Goal: Task Accomplishment & Management: Use online tool/utility

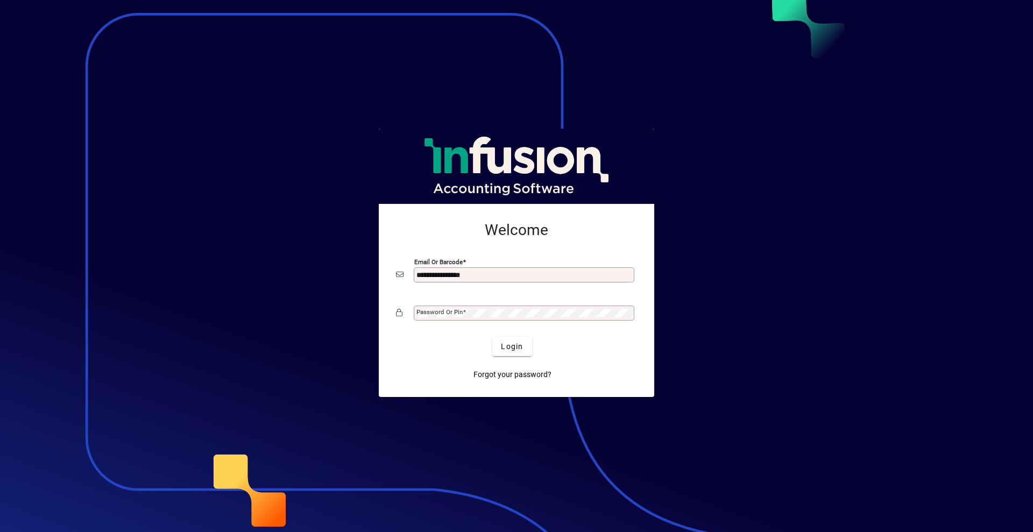
type input "**********"
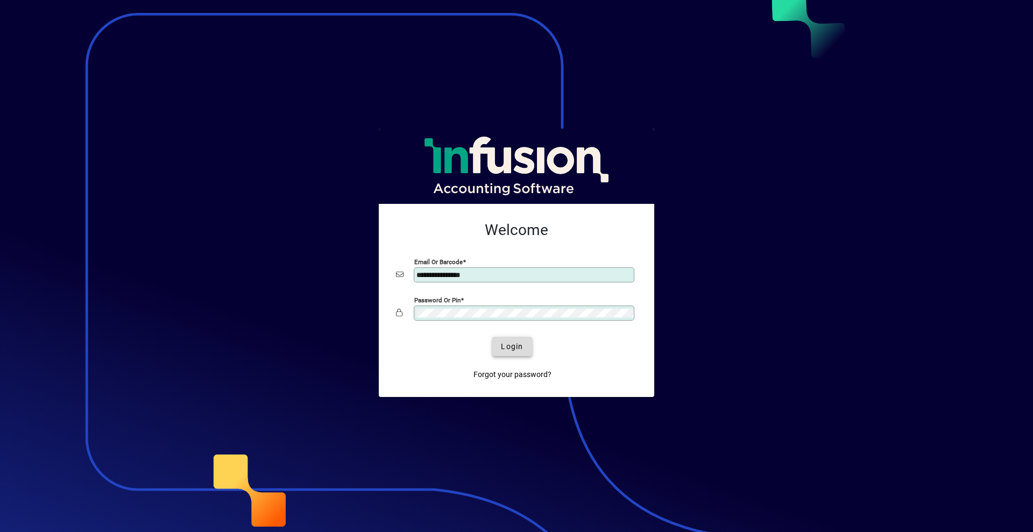
click at [498, 349] on span "submit" at bounding box center [511, 346] width 39 height 26
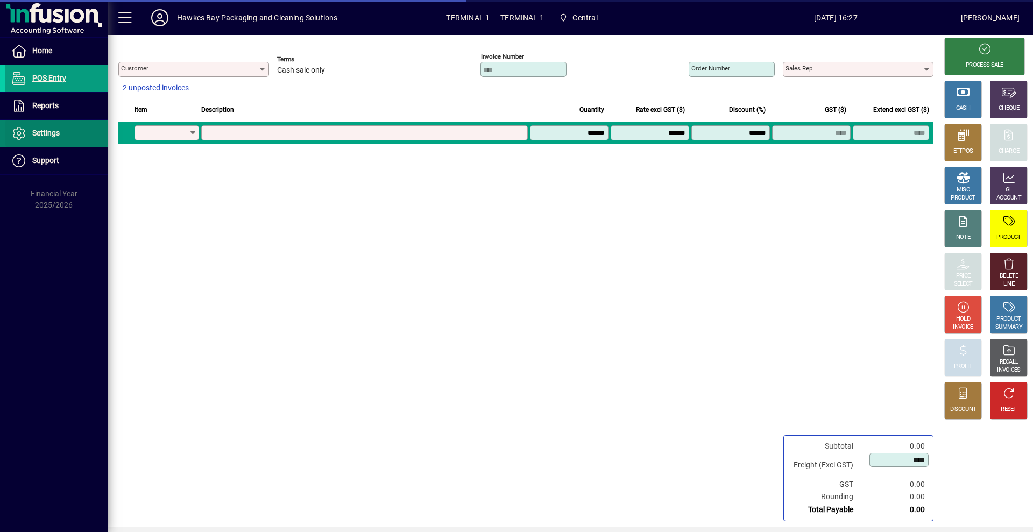
type input "**********"
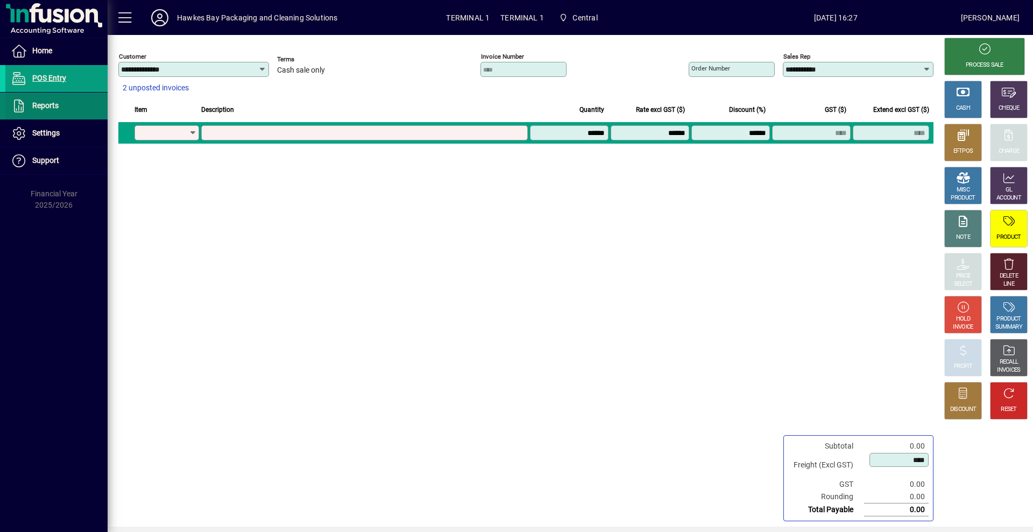
click at [70, 110] on span at bounding box center [56, 106] width 102 height 26
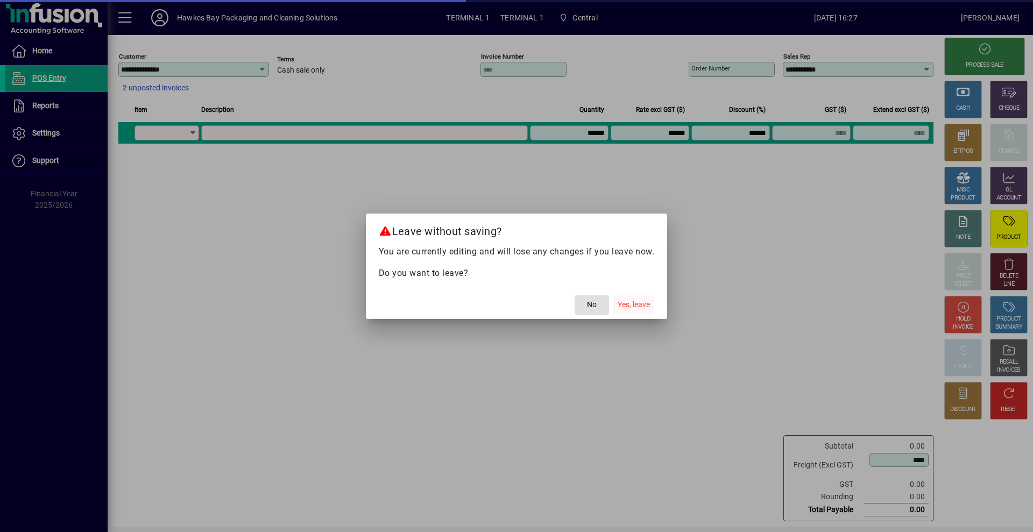
click at [650, 310] on button "Yes, leave" at bounding box center [633, 304] width 41 height 19
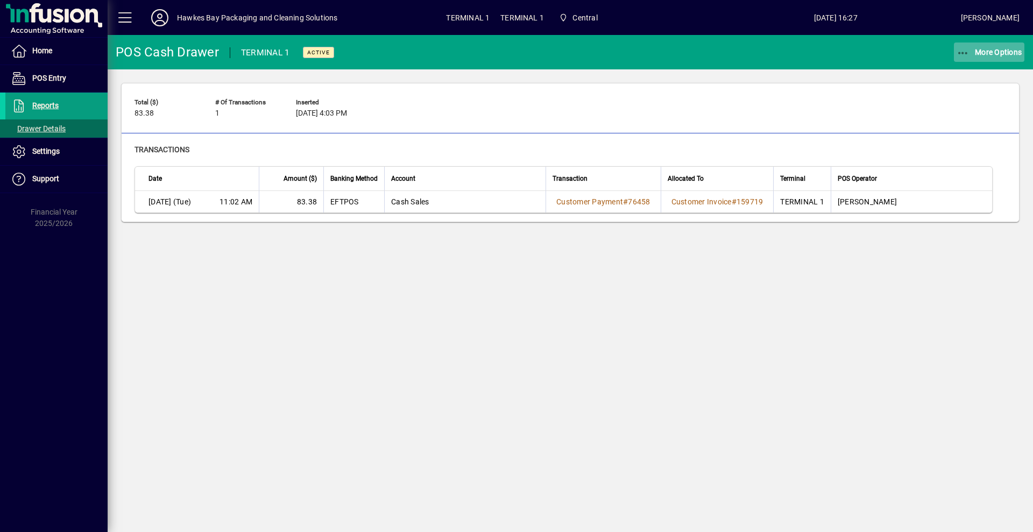
click at [976, 52] on span "More Options" at bounding box center [989, 52] width 66 height 9
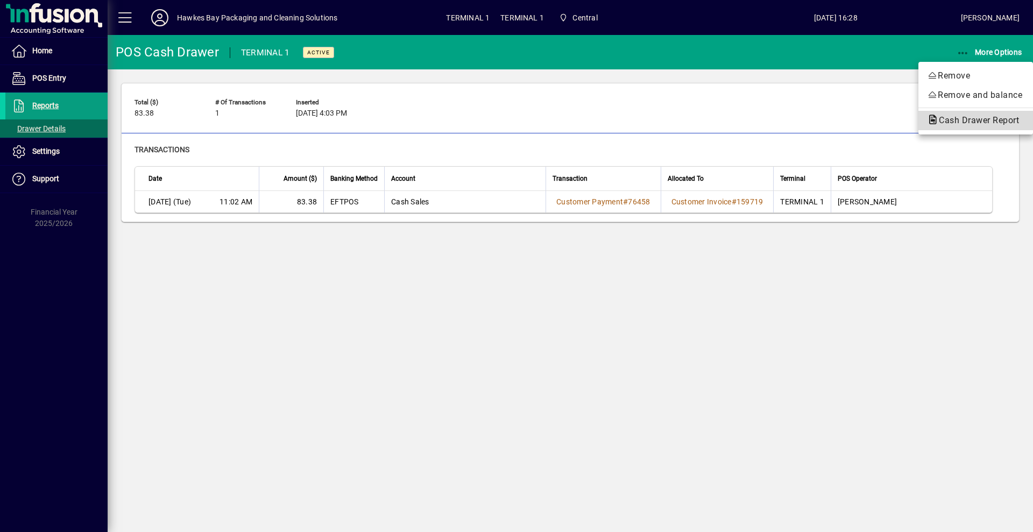
click at [955, 119] on span "Cash Drawer Report" at bounding box center [975, 120] width 97 height 10
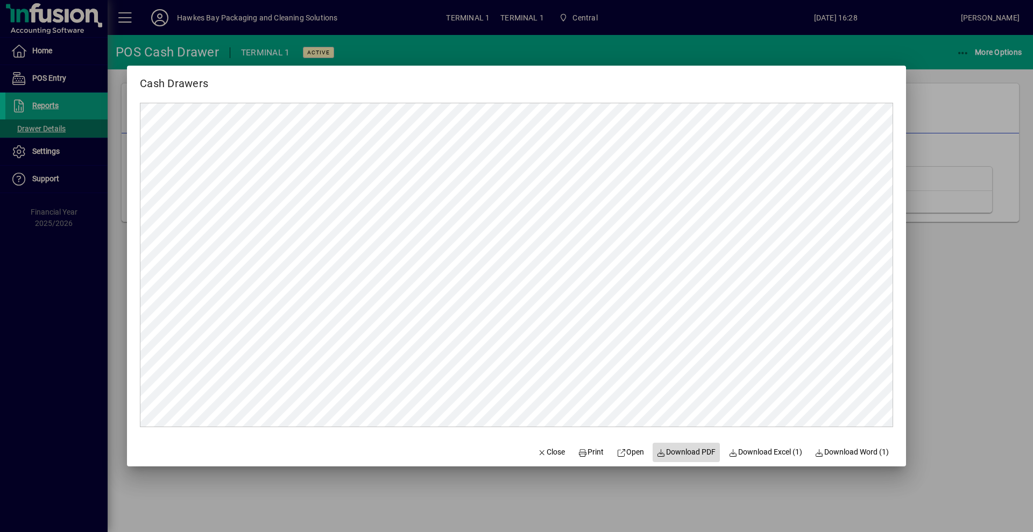
click at [676, 449] on span "Download PDF" at bounding box center [686, 451] width 59 height 11
click at [542, 454] on span "Close" at bounding box center [551, 451] width 28 height 11
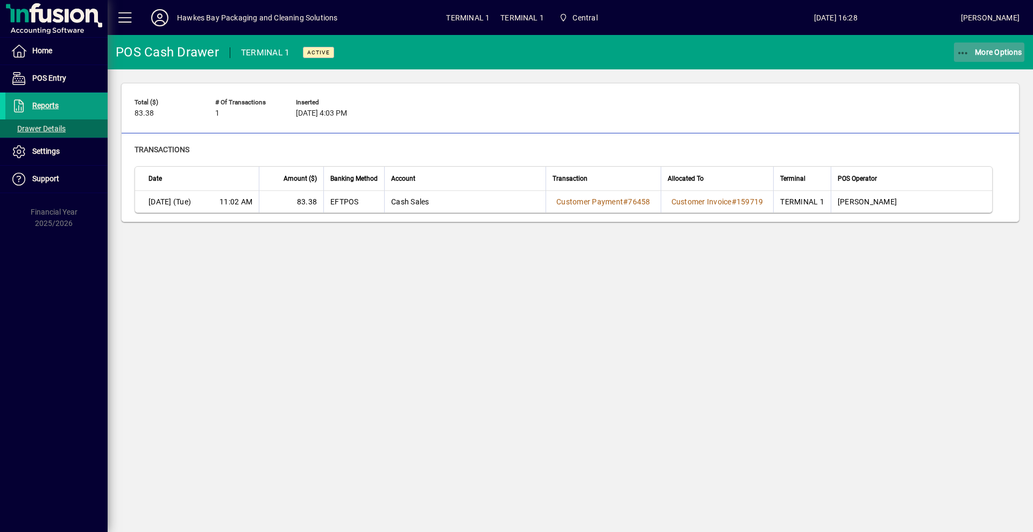
click at [989, 49] on span "More Options" at bounding box center [989, 52] width 66 height 9
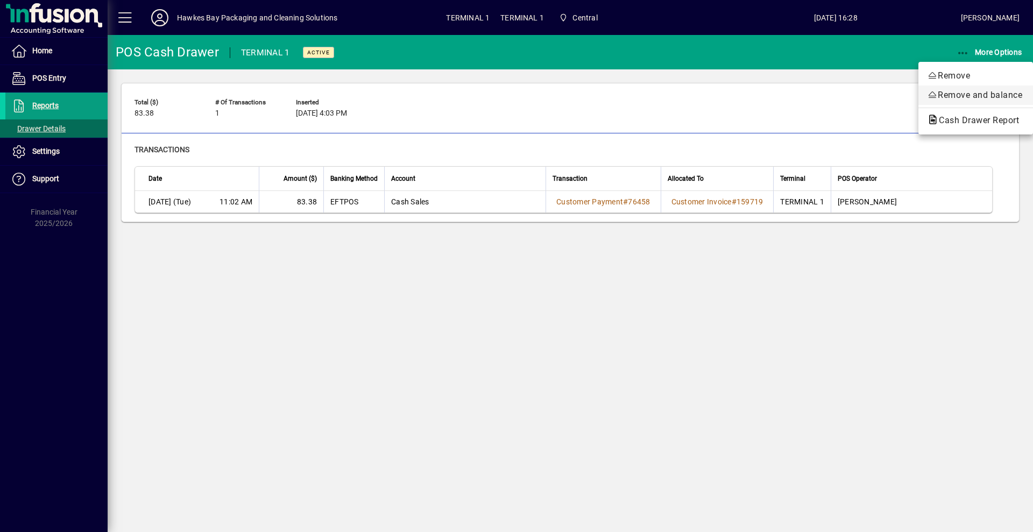
click at [956, 94] on span "Remove and balance" at bounding box center [975, 95] width 97 height 13
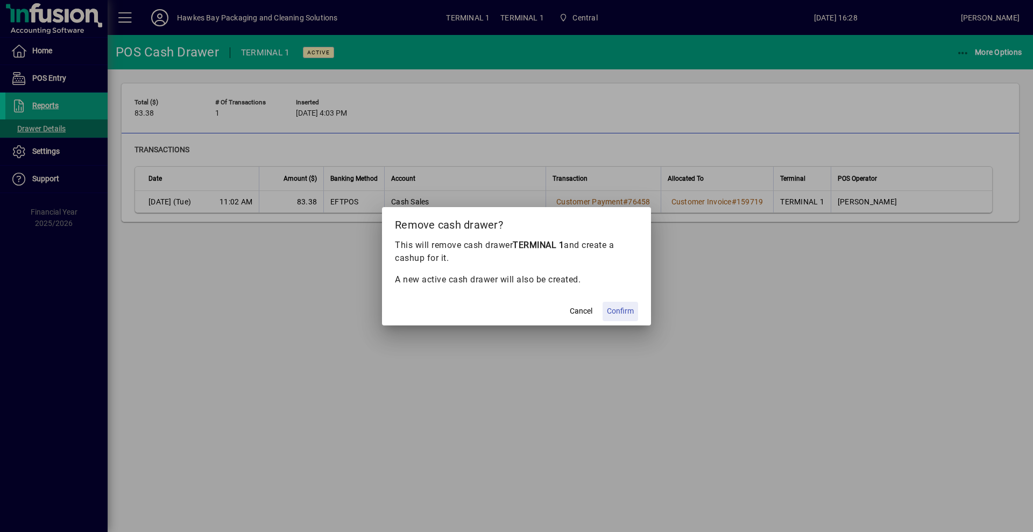
click at [621, 310] on span "Confirm" at bounding box center [620, 311] width 27 height 11
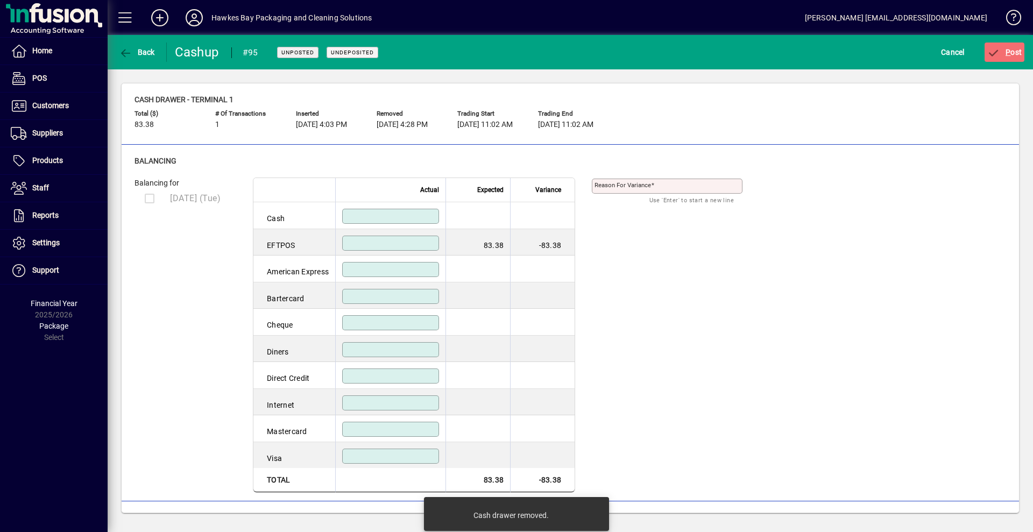
click at [386, 244] on input at bounding box center [392, 243] width 94 height 9
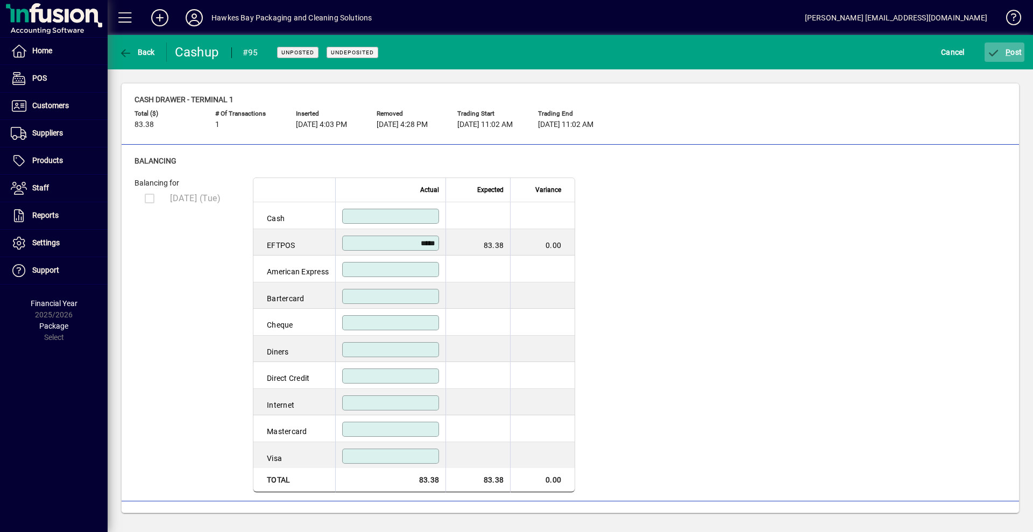
type input "*****"
click at [1000, 55] on icon "submit" at bounding box center [993, 53] width 13 height 11
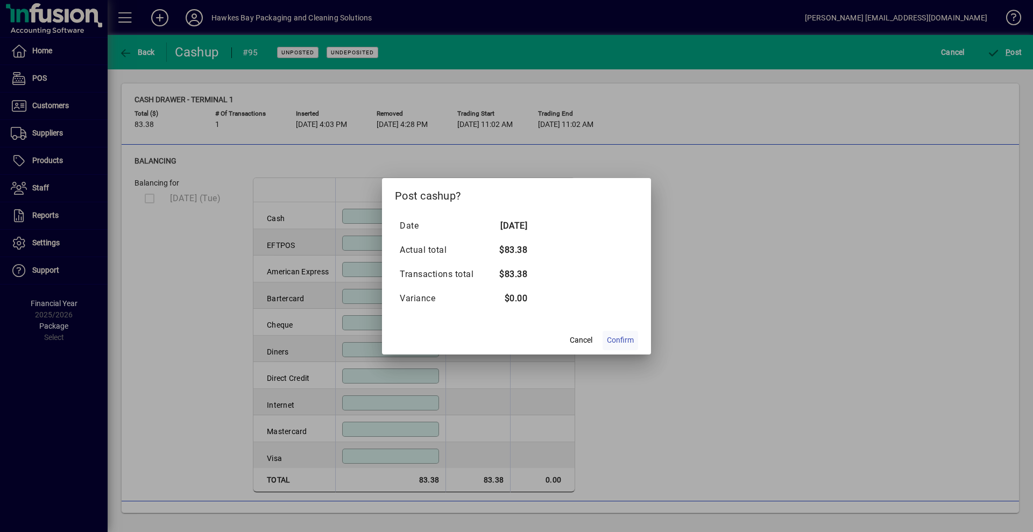
click at [609, 339] on span "Confirm" at bounding box center [620, 340] width 27 height 11
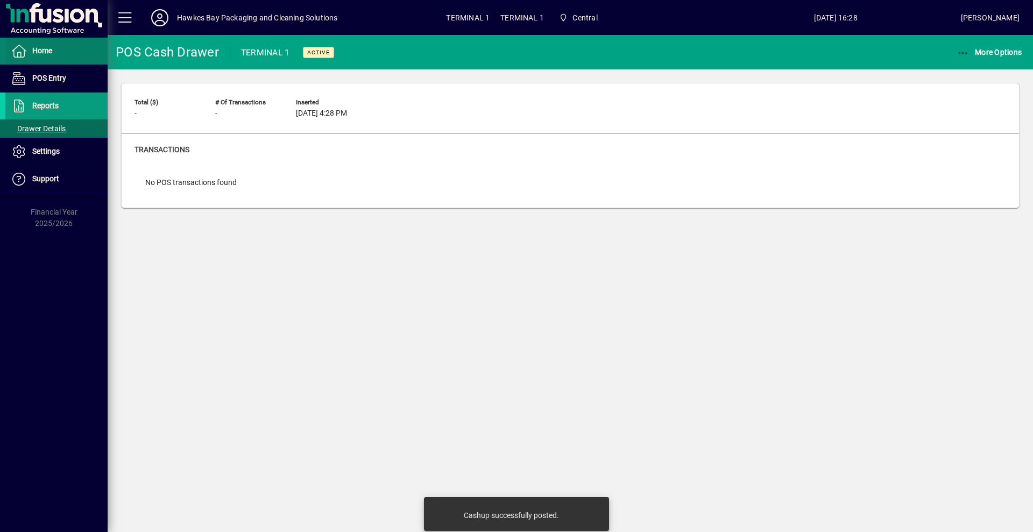
click at [51, 55] on span "Home" at bounding box center [28, 51] width 47 height 13
